Goal: Information Seeking & Learning: Check status

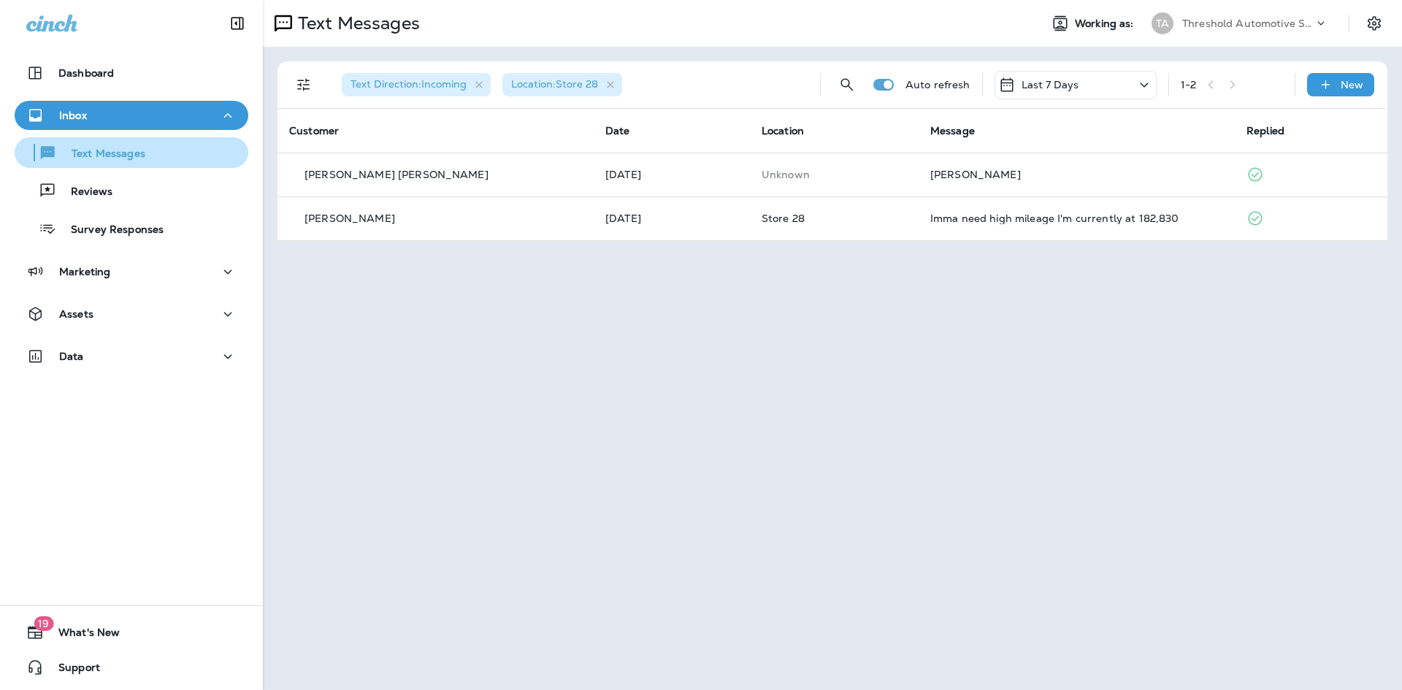
click at [134, 167] on button "Text Messages" at bounding box center [132, 152] width 234 height 31
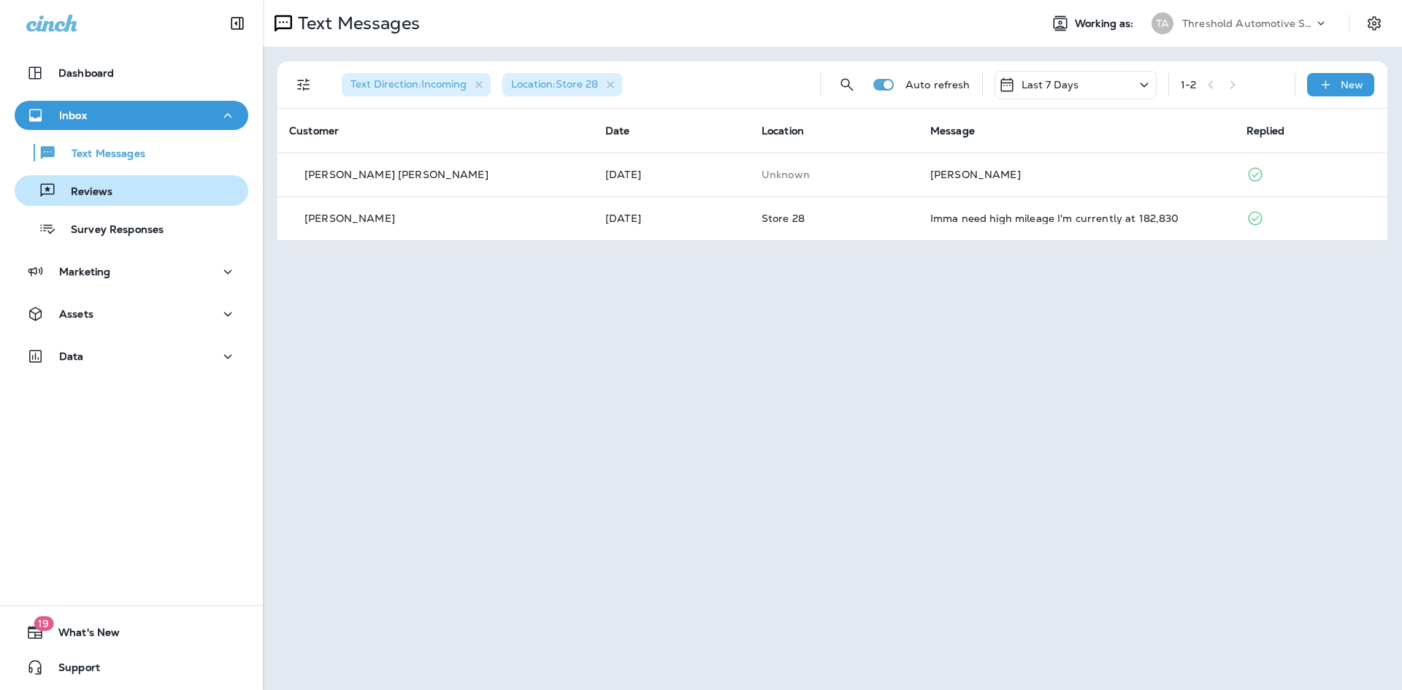
click at [124, 188] on div "Reviews" at bounding box center [131, 191] width 222 height 22
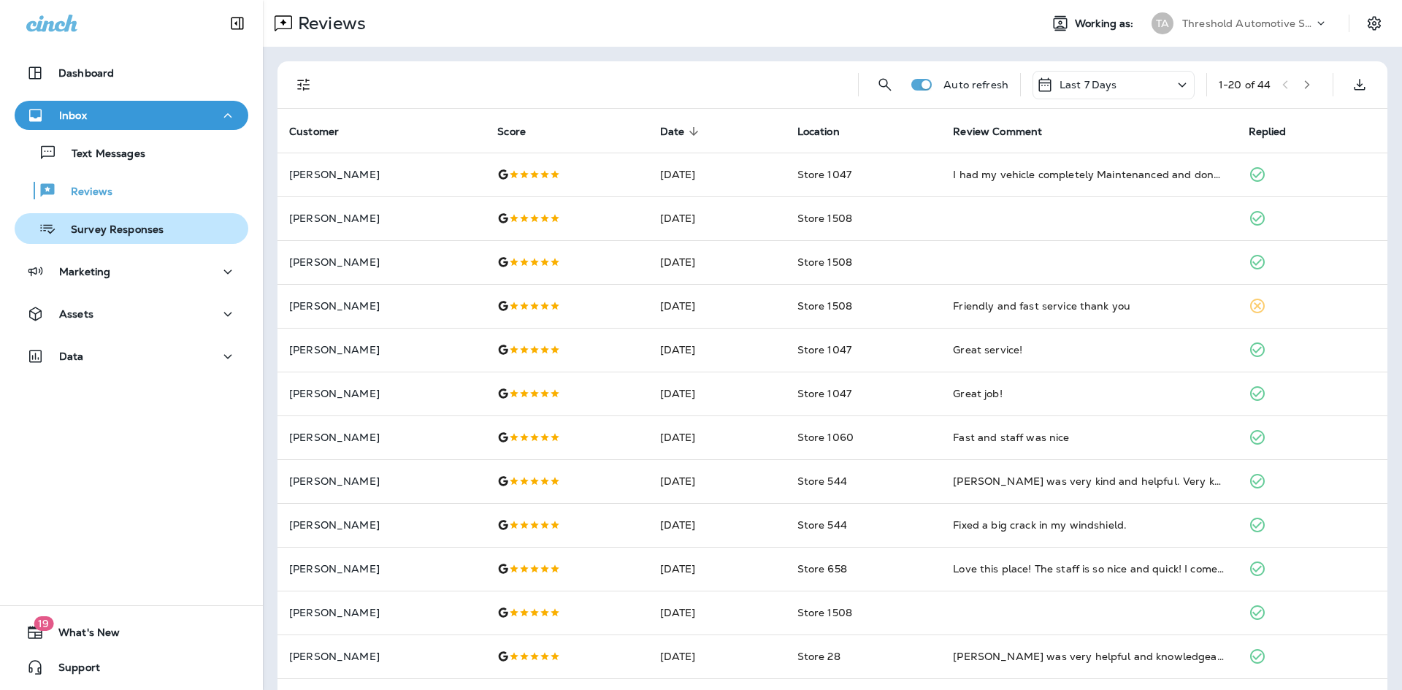
click at [127, 225] on p "Survey Responses" at bounding box center [109, 230] width 107 height 14
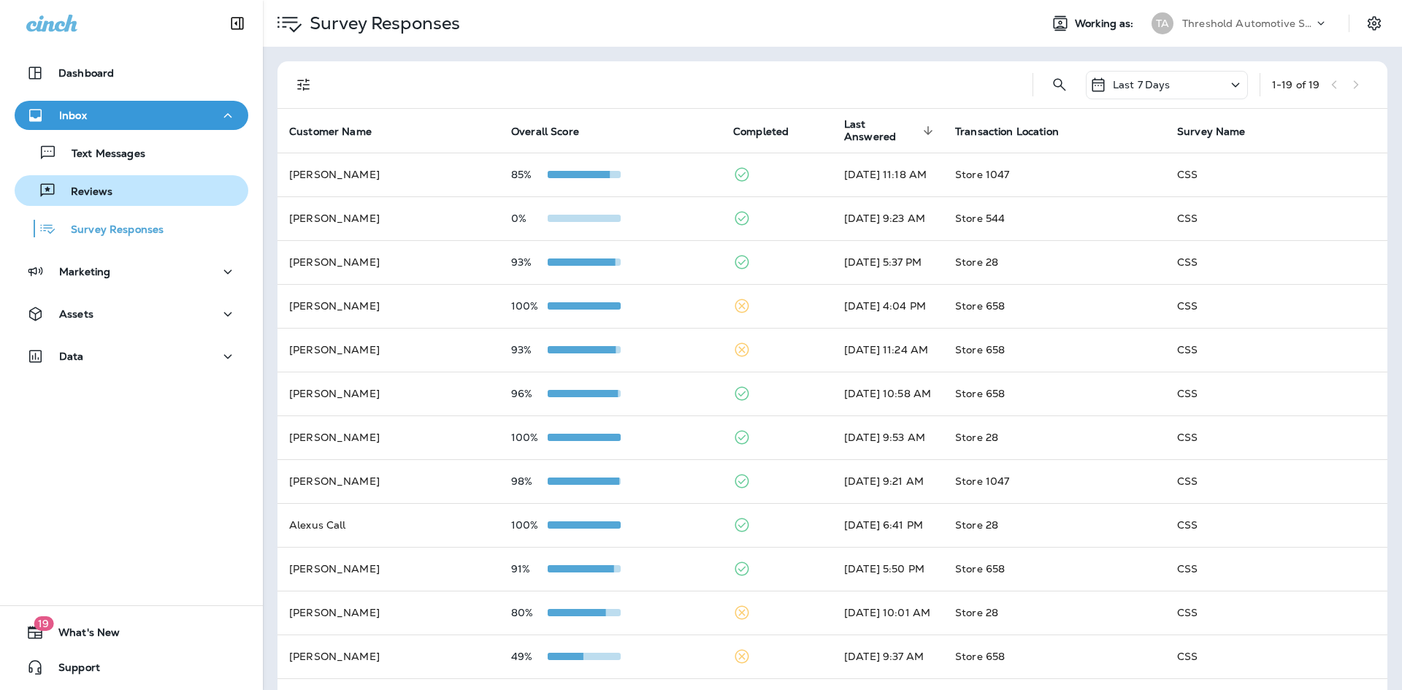
click at [133, 191] on div "Reviews" at bounding box center [131, 191] width 222 height 22
